Goal: Information Seeking & Learning: Learn about a topic

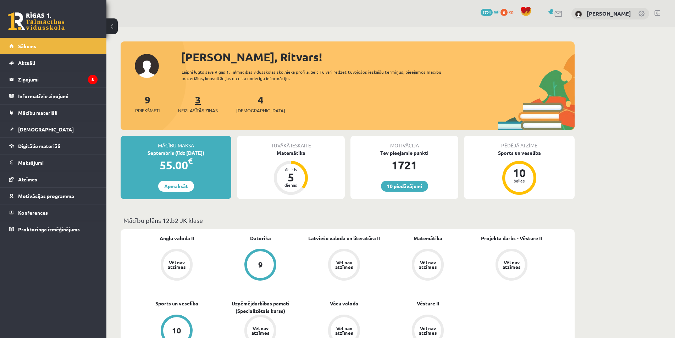
click at [204, 112] on span "Neizlasītās ziņas" at bounding box center [198, 110] width 40 height 7
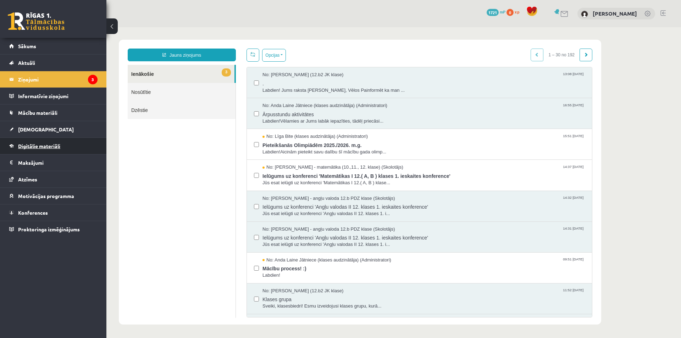
click at [53, 144] on span "Digitālie materiāli" at bounding box center [39, 146] width 42 height 6
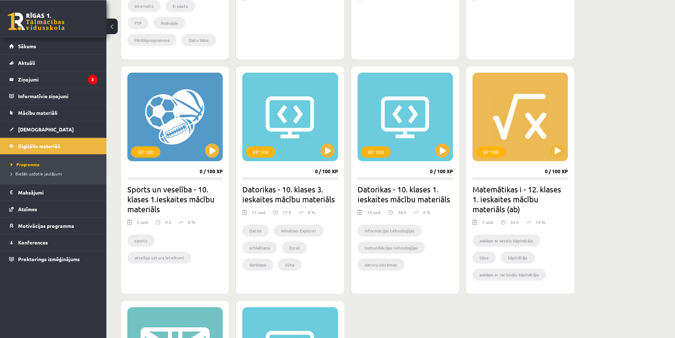
scroll to position [434, 0]
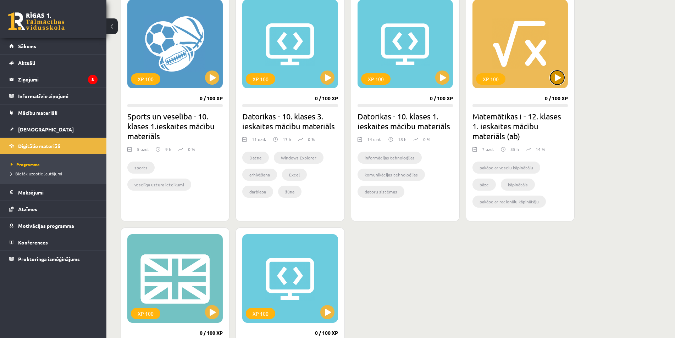
click at [558, 74] on button at bounding box center [557, 78] width 14 height 14
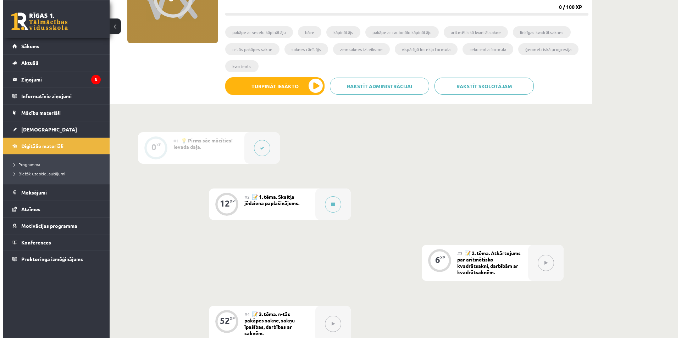
scroll to position [109, 0]
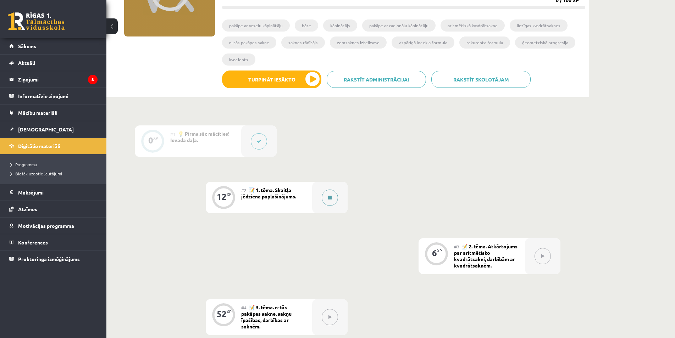
click at [333, 194] on button at bounding box center [330, 198] width 16 height 16
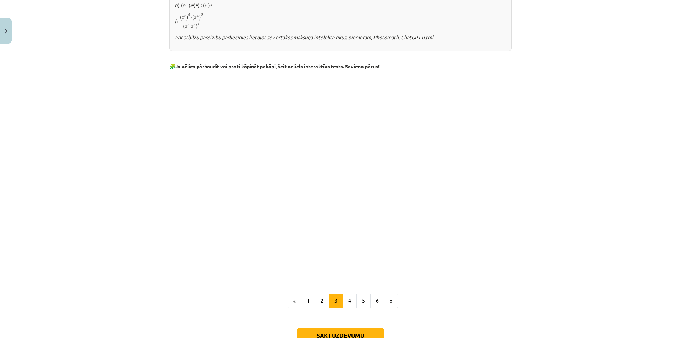
scroll to position [545, 0]
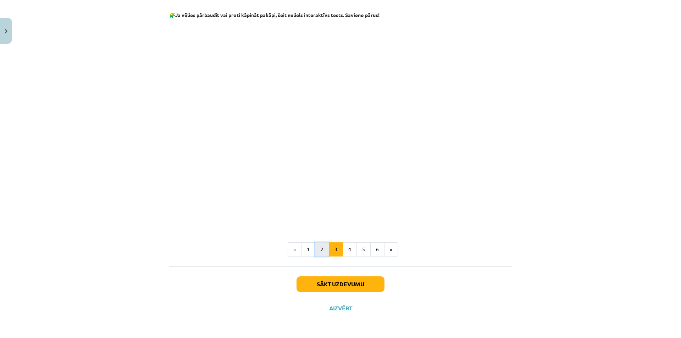
click at [320, 252] on button "2" at bounding box center [322, 250] width 14 height 14
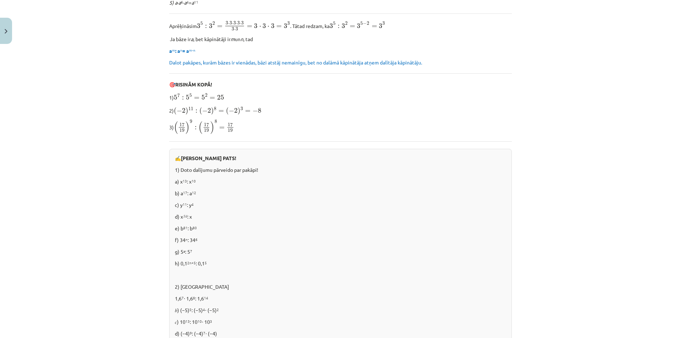
scroll to position [272, 0]
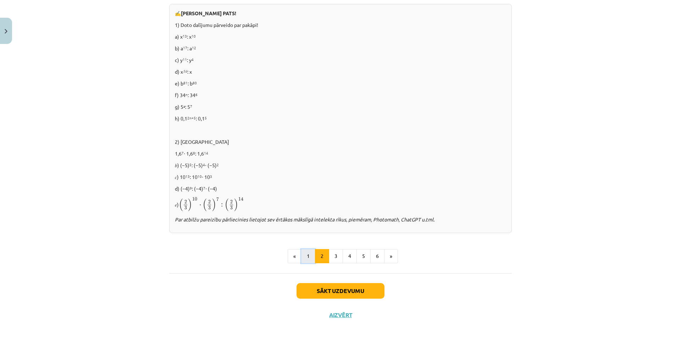
click at [308, 262] on button "1" at bounding box center [308, 256] width 14 height 14
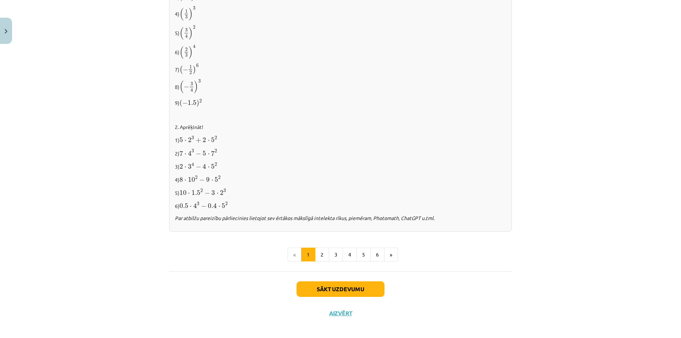
scroll to position [670, 0]
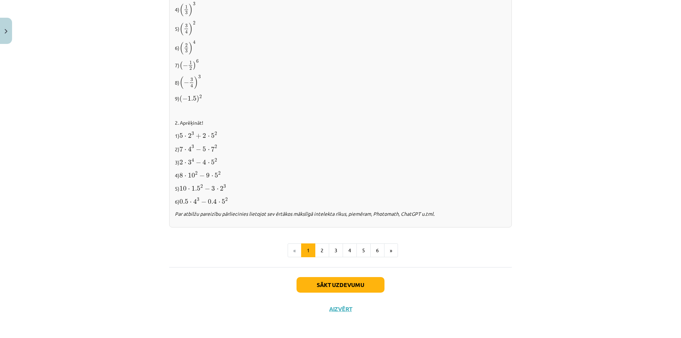
drag, startPoint x: 207, startPoint y: 268, endPoint x: 211, endPoint y: 267, distance: 4.3
click at [353, 245] on button "4" at bounding box center [350, 251] width 14 height 14
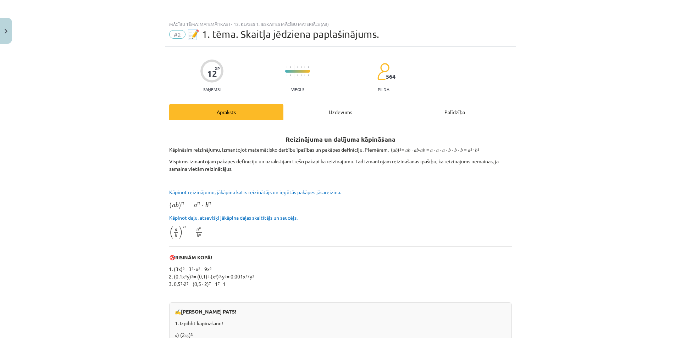
scroll to position [0, 0]
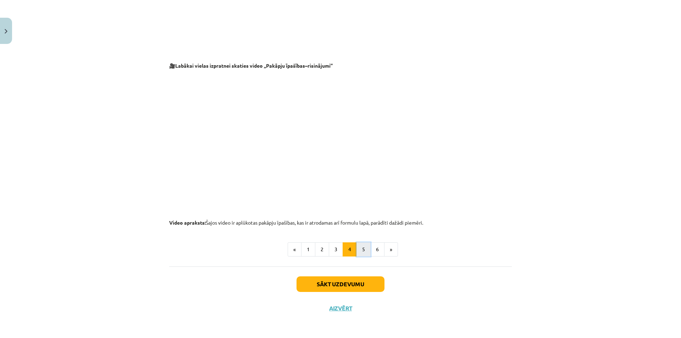
click at [361, 249] on button "5" at bounding box center [363, 250] width 14 height 14
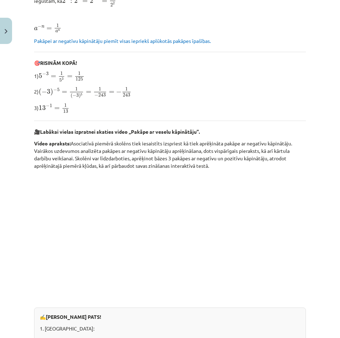
scroll to position [161, 0]
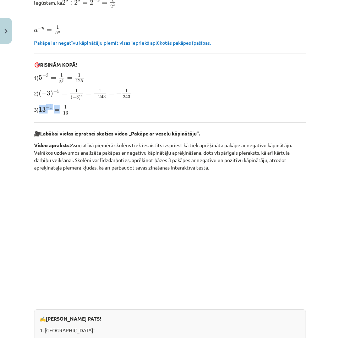
drag, startPoint x: 40, startPoint y: 106, endPoint x: 61, endPoint y: 107, distance: 21.0
click at [61, 107] on span "13 − 1 = 1 13" at bounding box center [54, 109] width 31 height 9
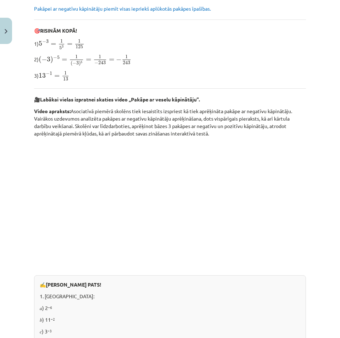
scroll to position [127, 0]
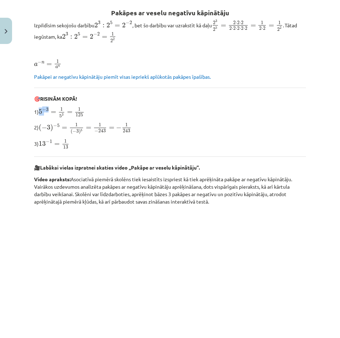
drag, startPoint x: 38, startPoint y: 114, endPoint x: 50, endPoint y: 113, distance: 11.7
click at [50, 113] on p "1) 5 − 3 = 1 5 3 = 1 125 5 − 3 = 1 5 3 = 1 125" at bounding box center [170, 112] width 272 height 11
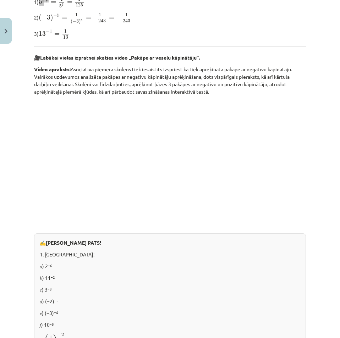
scroll to position [133, 0]
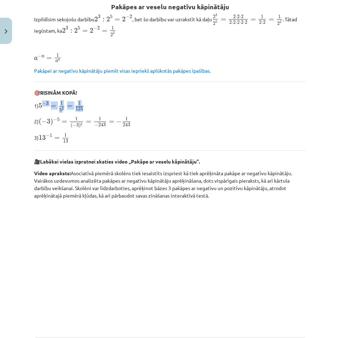
drag, startPoint x: 90, startPoint y: 106, endPoint x: 41, endPoint y: 109, distance: 48.7
click at [41, 109] on p "1) 5 − 3 = 1 5 3 = 1 125 5 − 3 = 1 5 3 = 1 125" at bounding box center [170, 106] width 272 height 11
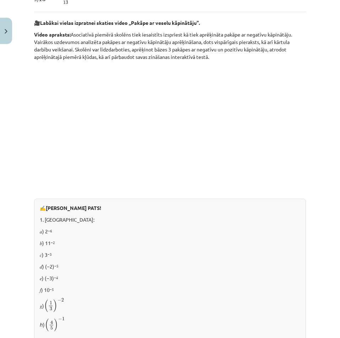
scroll to position [272, 0]
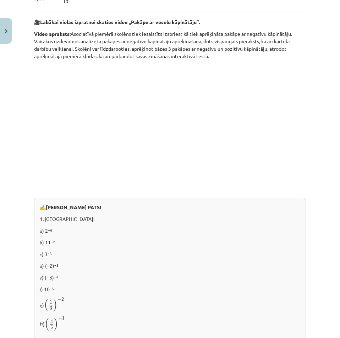
click at [310, 171] on div "Mācību tēma: Matemātikas i - 12. klases 1. ieskaites mācību materiāls (ab) #2 📝…" at bounding box center [170, 169] width 340 height 338
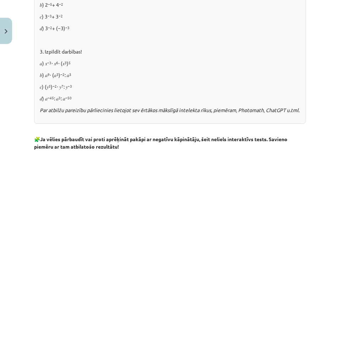
scroll to position [681, 0]
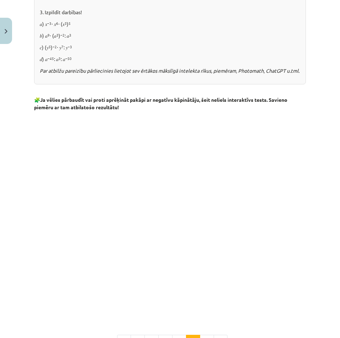
drag, startPoint x: 175, startPoint y: 46, endPoint x: 279, endPoint y: 95, distance: 114.9
click at [176, 46] on p "𝑐) (𝑦 5 ) −2 ⋅ 𝑦 7 : 𝑦 −3" at bounding box center [170, 47] width 260 height 7
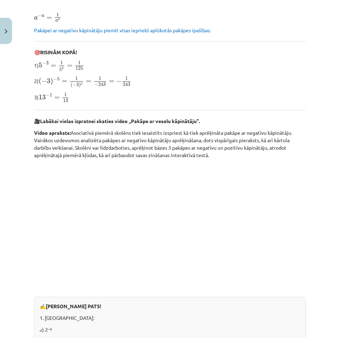
scroll to position [170, 0]
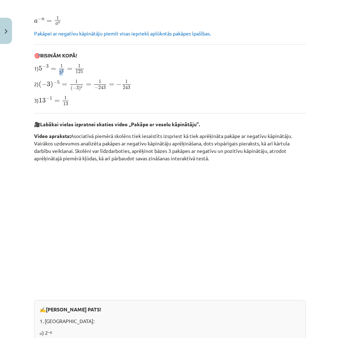
drag, startPoint x: 63, startPoint y: 63, endPoint x: 67, endPoint y: 62, distance: 4.5
click at [64, 64] on span "1" at bounding box center [61, 66] width 5 height 4
drag, startPoint x: 64, startPoint y: 64, endPoint x: 75, endPoint y: 62, distance: 10.9
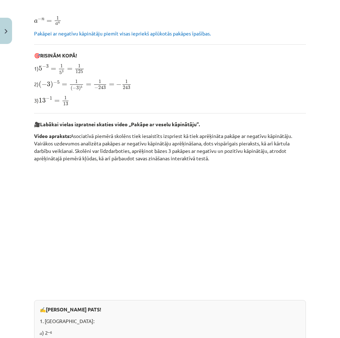
drag, startPoint x: 58, startPoint y: 61, endPoint x: 63, endPoint y: 63, distance: 5.7
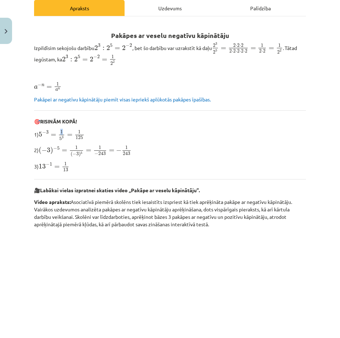
scroll to position [102, 0]
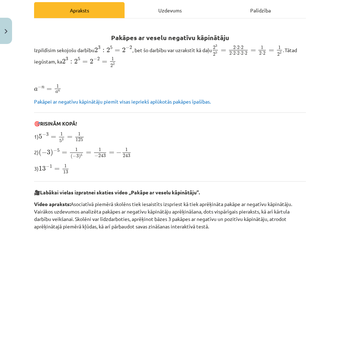
click at [67, 132] on span "5 − 3 = 1 5 3 = 1 125 5 − 3 = 1 5 3 = 1 125" at bounding box center [62, 137] width 46 height 11
drag, startPoint x: 67, startPoint y: 131, endPoint x: 64, endPoint y: 134, distance: 4.0
click at [64, 134] on span "5 − 3 = 1 5 3 = 1 125 5 − 3 = 1 5 3 = 1 125" at bounding box center [62, 137] width 46 height 11
click at [64, 134] on span "1" at bounding box center [61, 134] width 5 height 4
drag, startPoint x: 62, startPoint y: 131, endPoint x: 67, endPoint y: 129, distance: 5.3
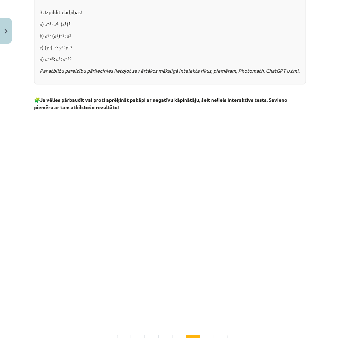
scroll to position [780, 0]
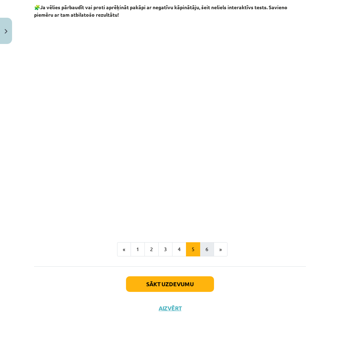
click at [207, 252] on button "6" at bounding box center [207, 249] width 14 height 14
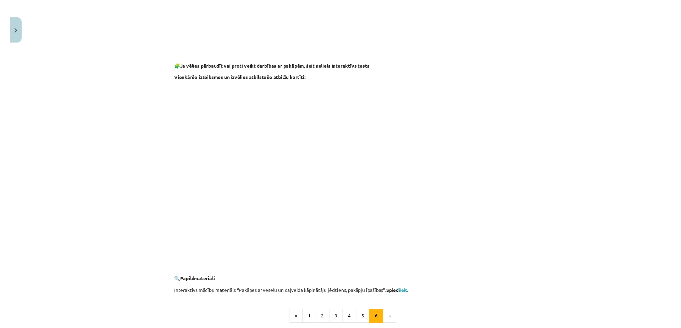
scroll to position [517, 0]
